Goal: Information Seeking & Learning: Check status

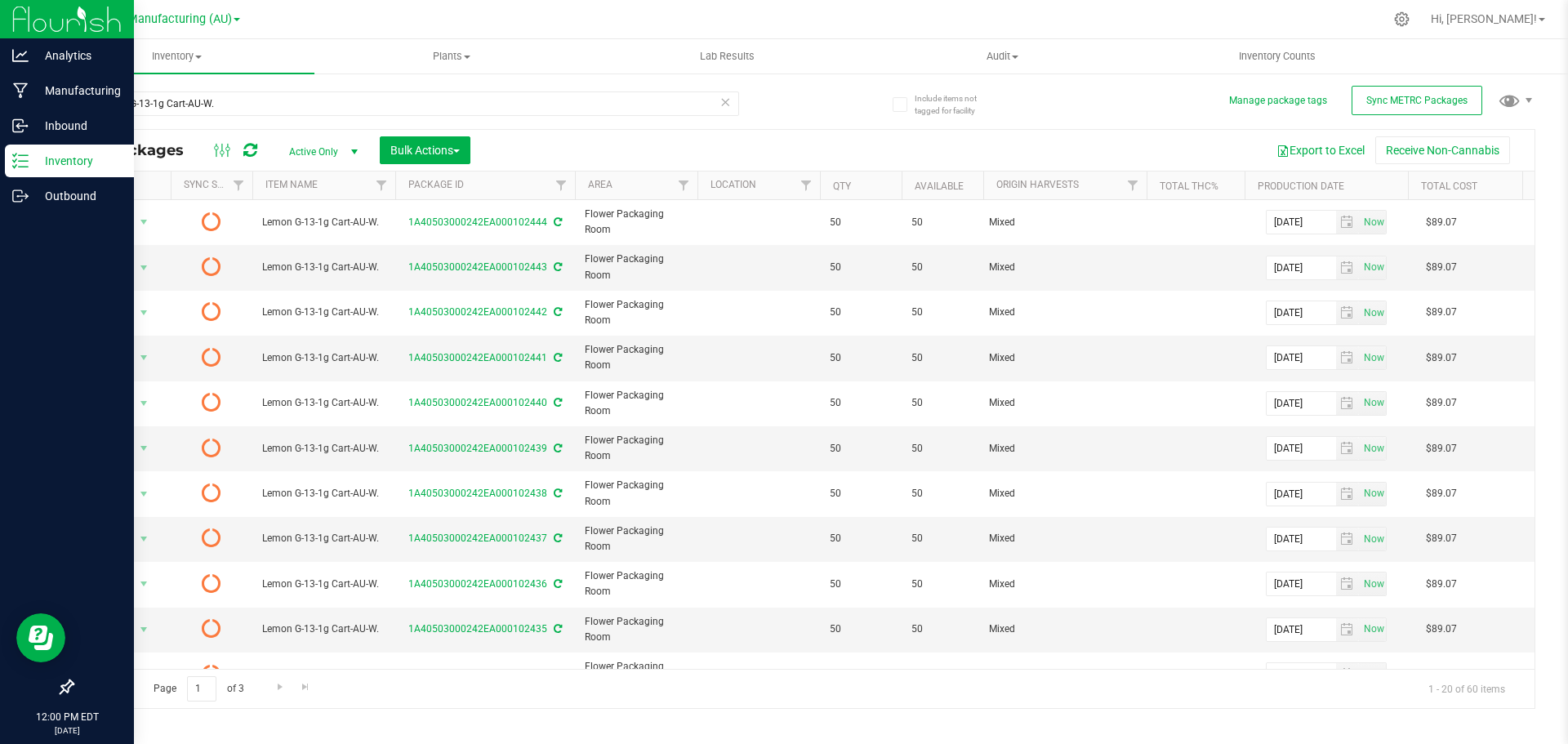
click at [72, 164] on p "Inventory" at bounding box center [77, 160] width 98 height 19
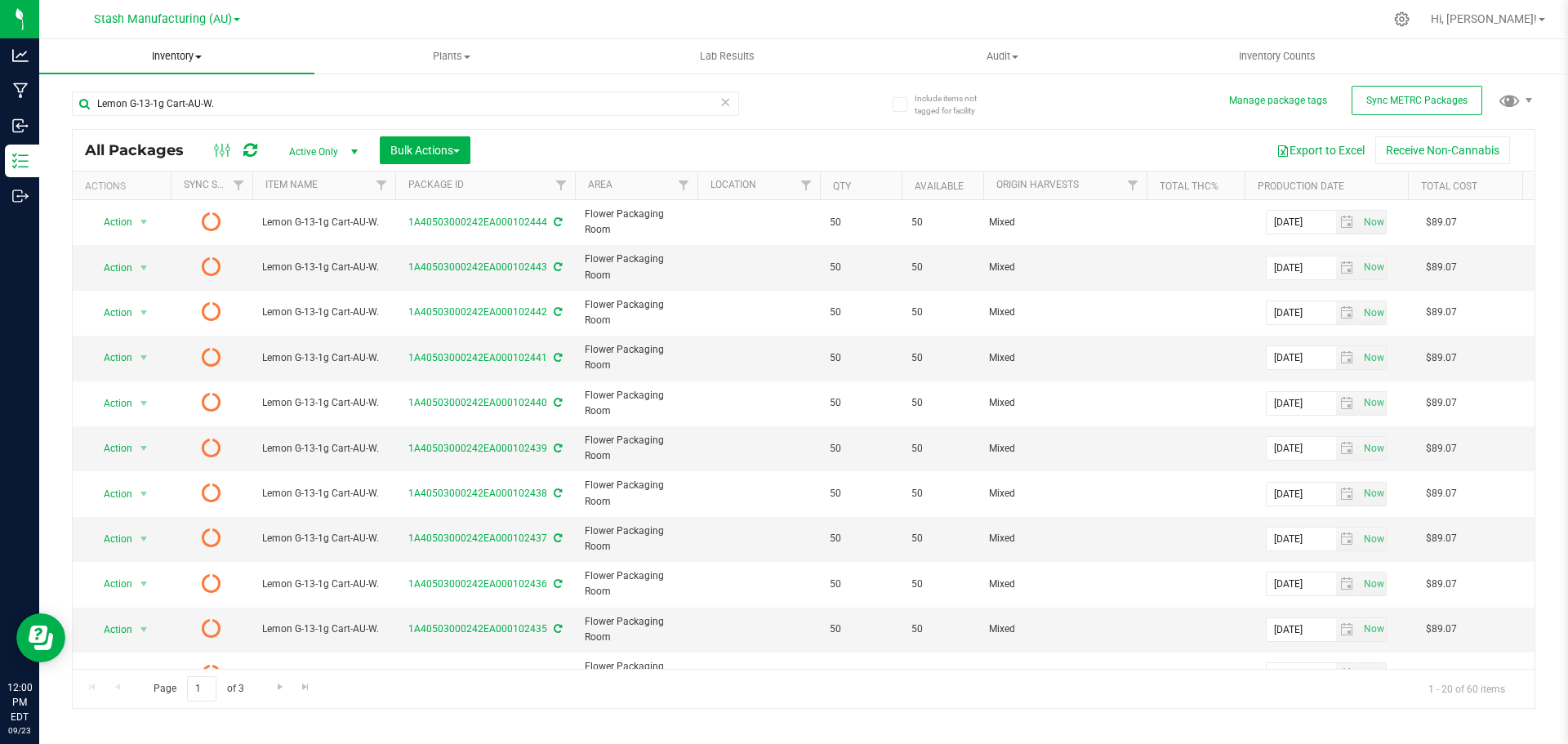
click at [160, 53] on span "Inventory" at bounding box center [177, 56] width 275 height 15
click at [149, 110] on li "All inventory" at bounding box center [177, 118] width 275 height 19
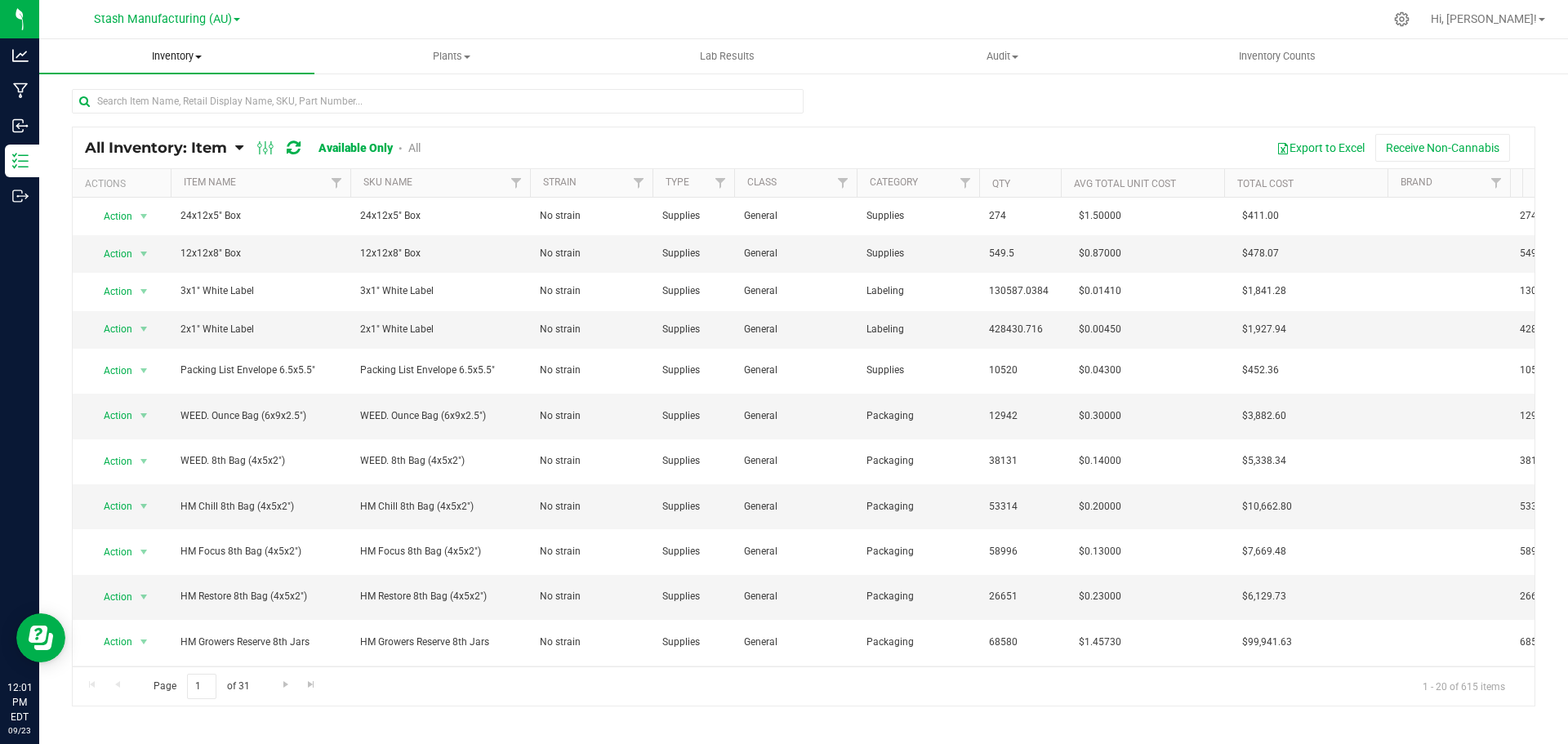
click at [166, 50] on span "Inventory" at bounding box center [177, 56] width 275 height 15
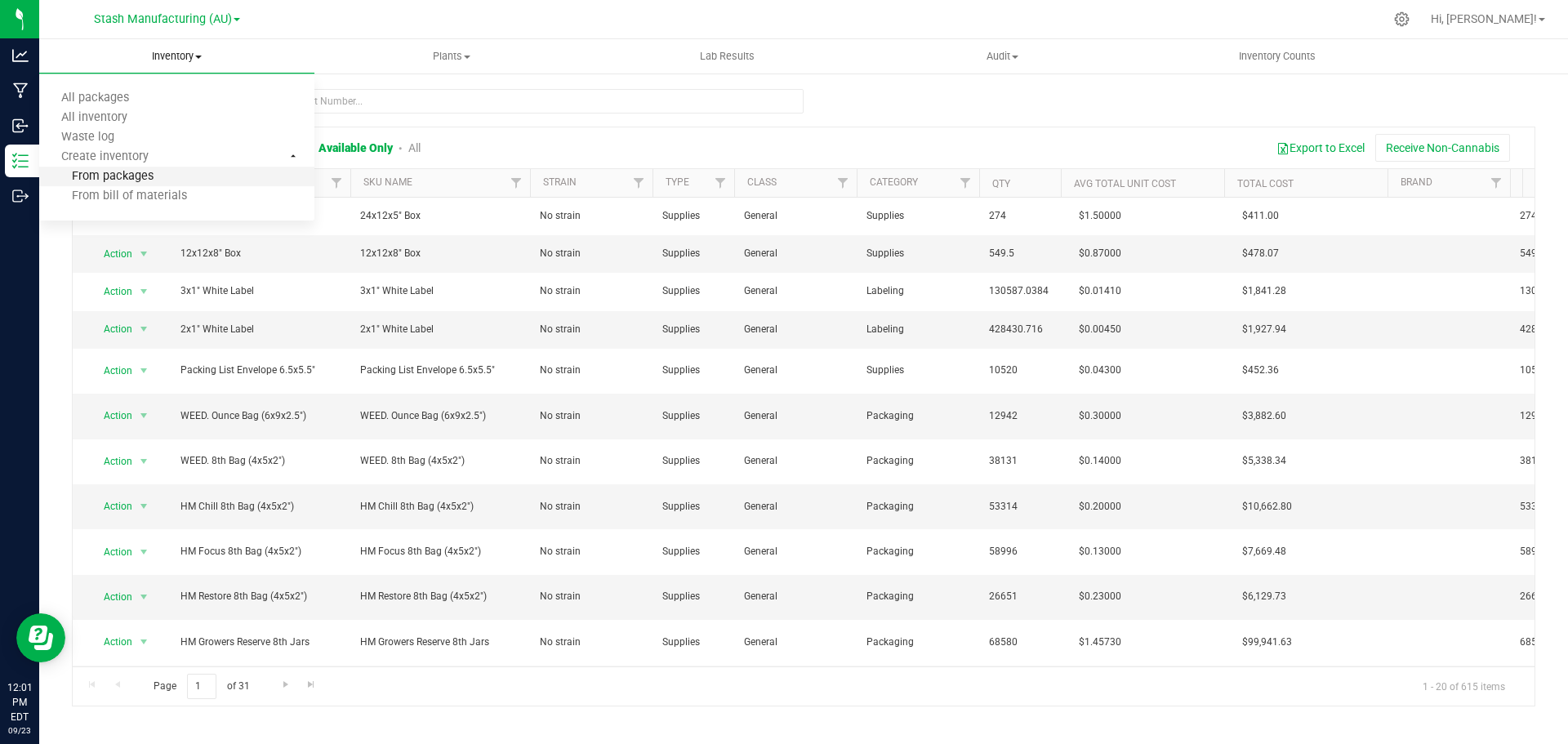
click at [157, 183] on li "From packages" at bounding box center [177, 177] width 275 height 19
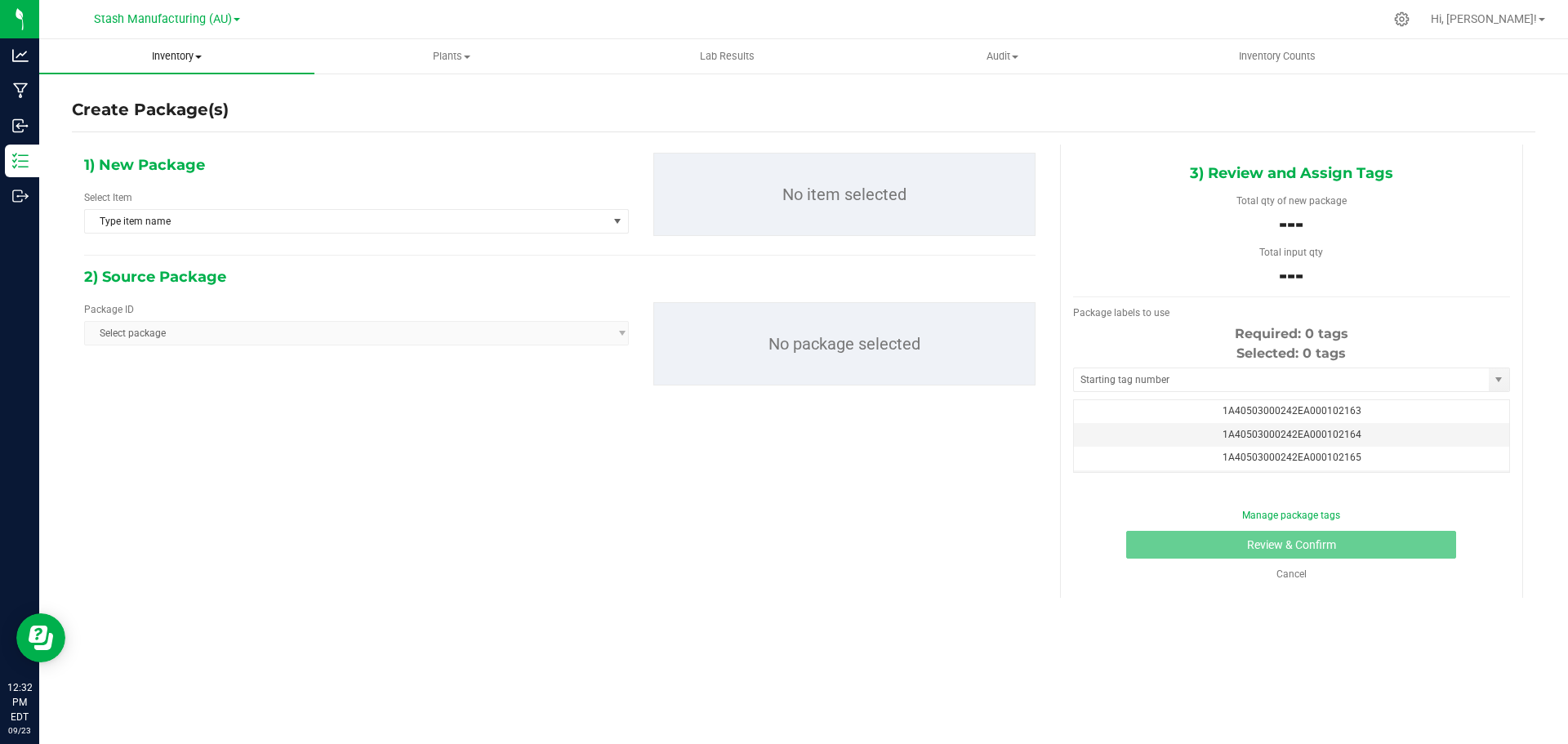
click at [158, 60] on span "Inventory" at bounding box center [177, 56] width 275 height 15
click at [143, 96] on span "All packages" at bounding box center [95, 98] width 112 height 14
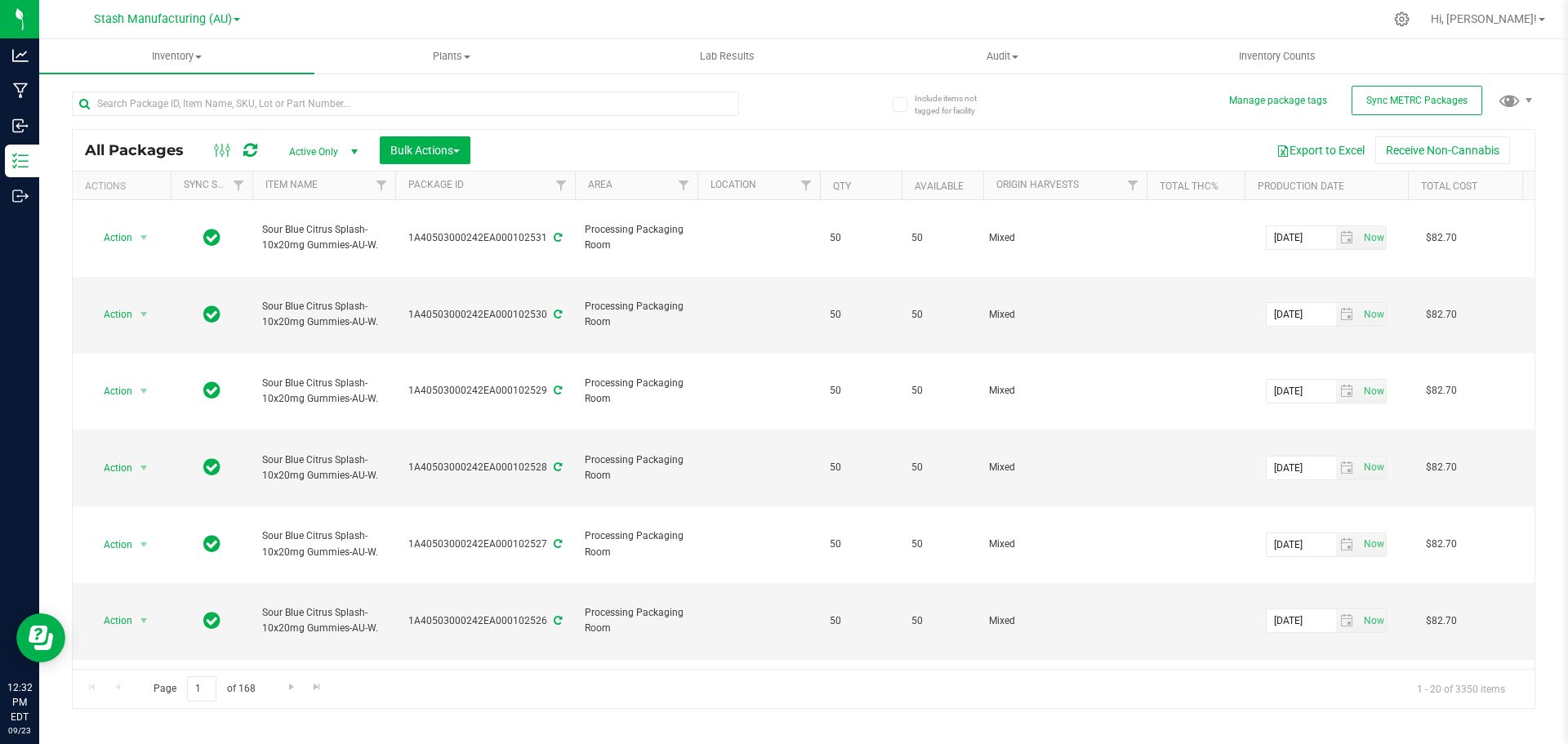
click at [482, 118] on div at bounding box center [405, 110] width 667 height 38
click at [485, 105] on input "text" at bounding box center [405, 104] width 667 height 25
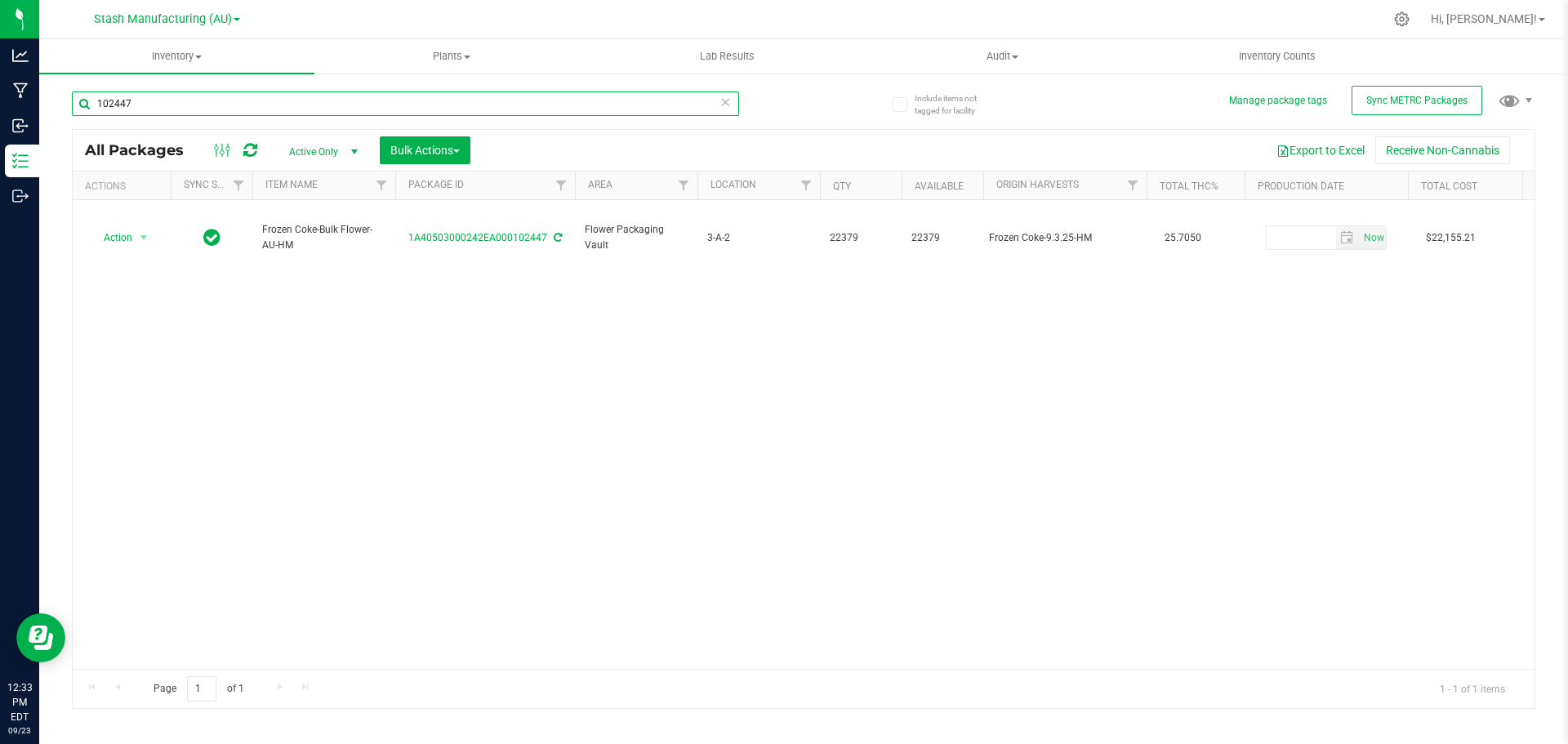
type input "102447"
